Goal: Transaction & Acquisition: Download file/media

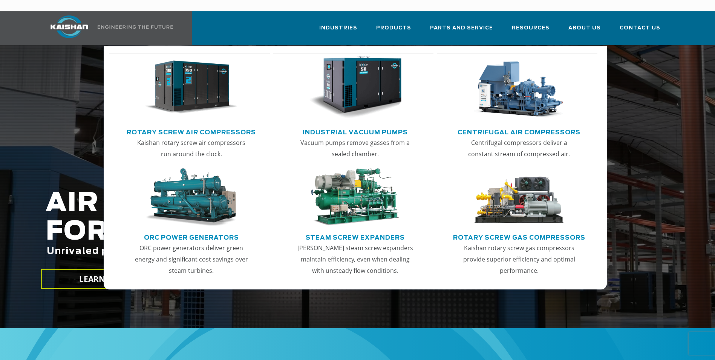
click at [161, 92] on img "Main menu" at bounding box center [191, 87] width 93 height 63
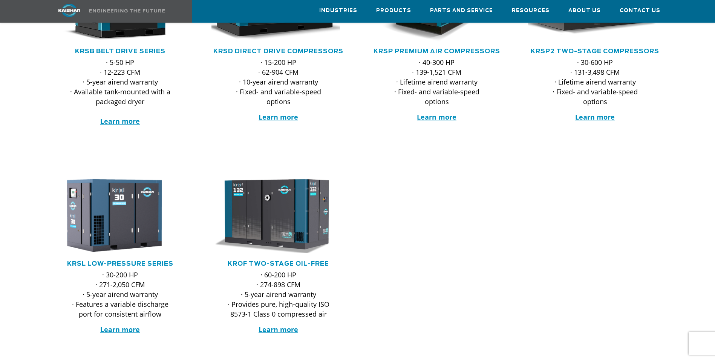
scroll to position [226, 0]
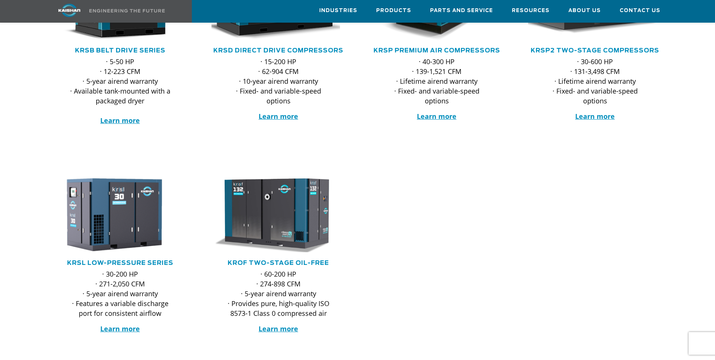
click at [543, 202] on div at bounding box center [357, 269] width 715 height 208
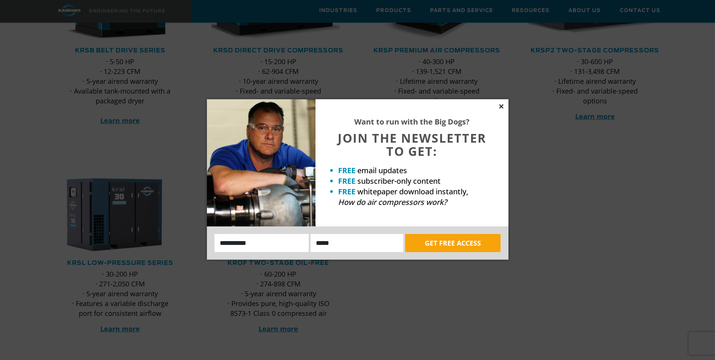
click at [499, 106] on icon at bounding box center [501, 106] width 7 height 7
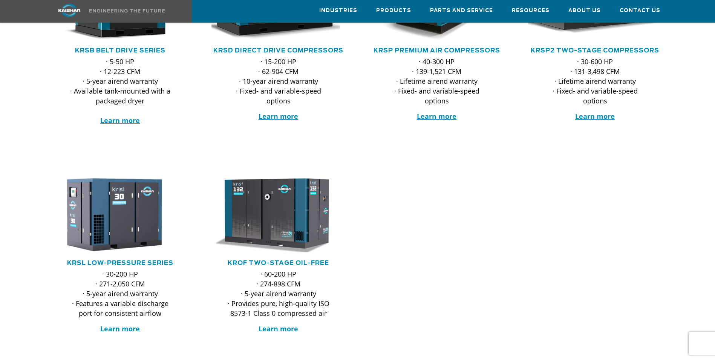
click at [465, 205] on div at bounding box center [357, 269] width 715 height 208
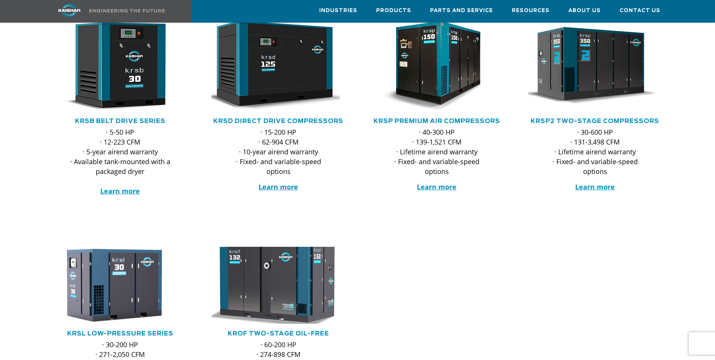
scroll to position [151, 0]
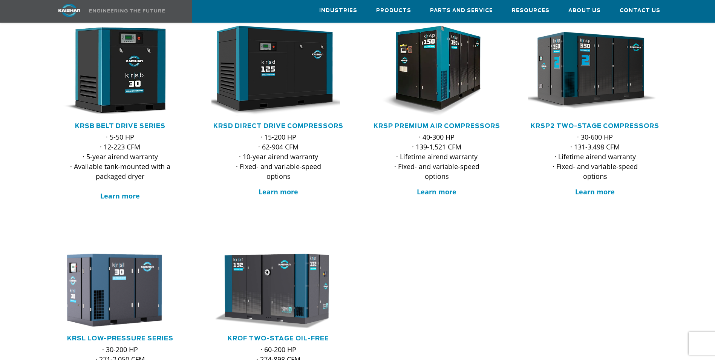
click at [478, 253] on div at bounding box center [357, 344] width 715 height 208
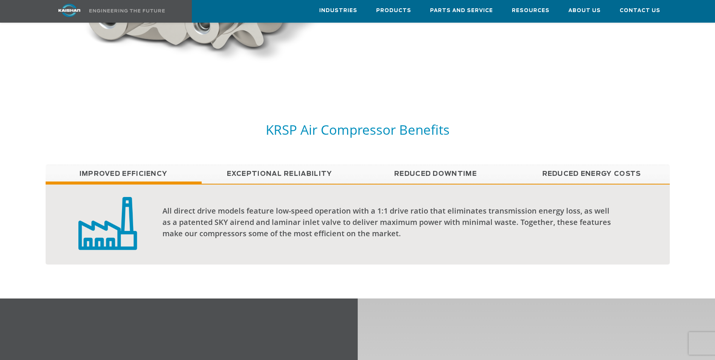
scroll to position [603, 0]
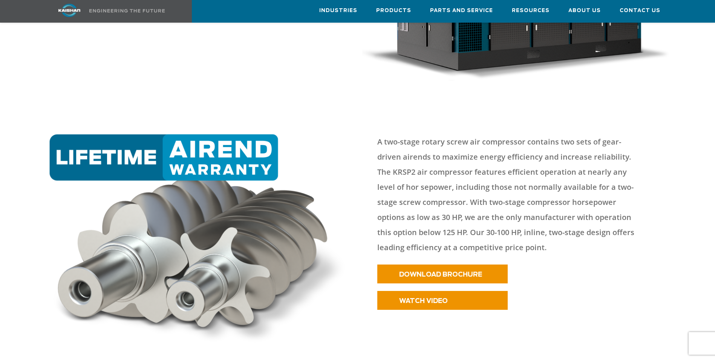
scroll to position [302, 0]
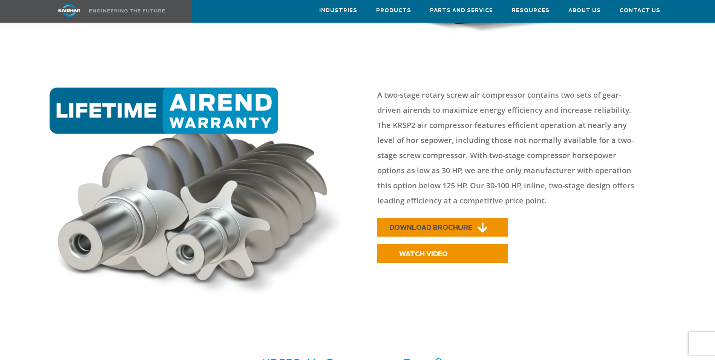
click at [386, 219] on link "DOWNLOAD BROCHURE" at bounding box center [442, 227] width 130 height 19
